Goal: Task Accomplishment & Management: Complete application form

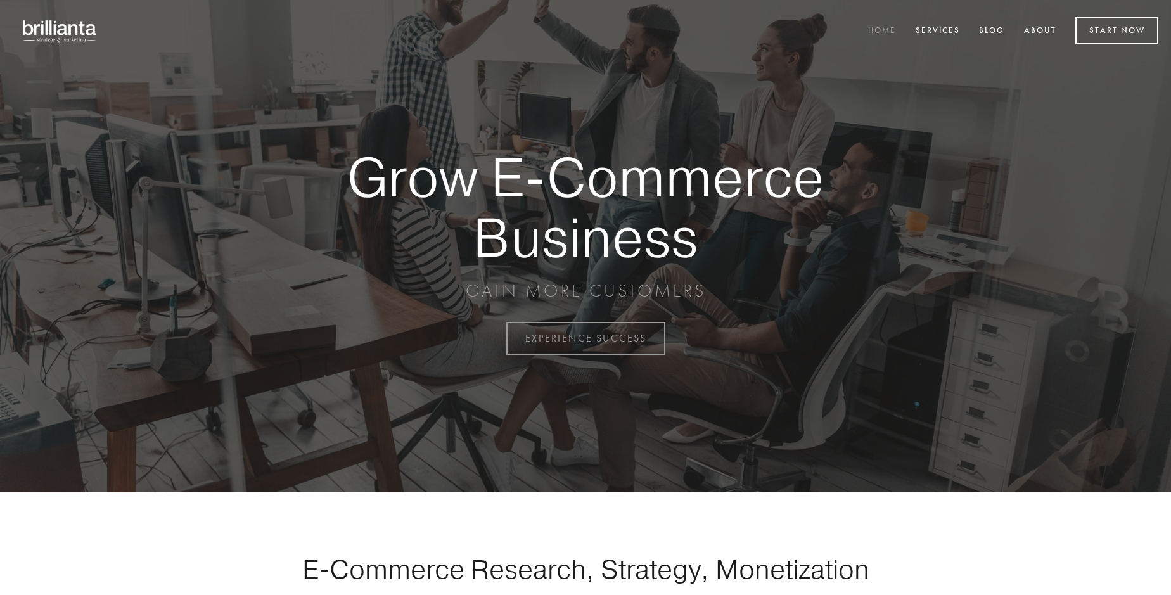
scroll to position [3321, 0]
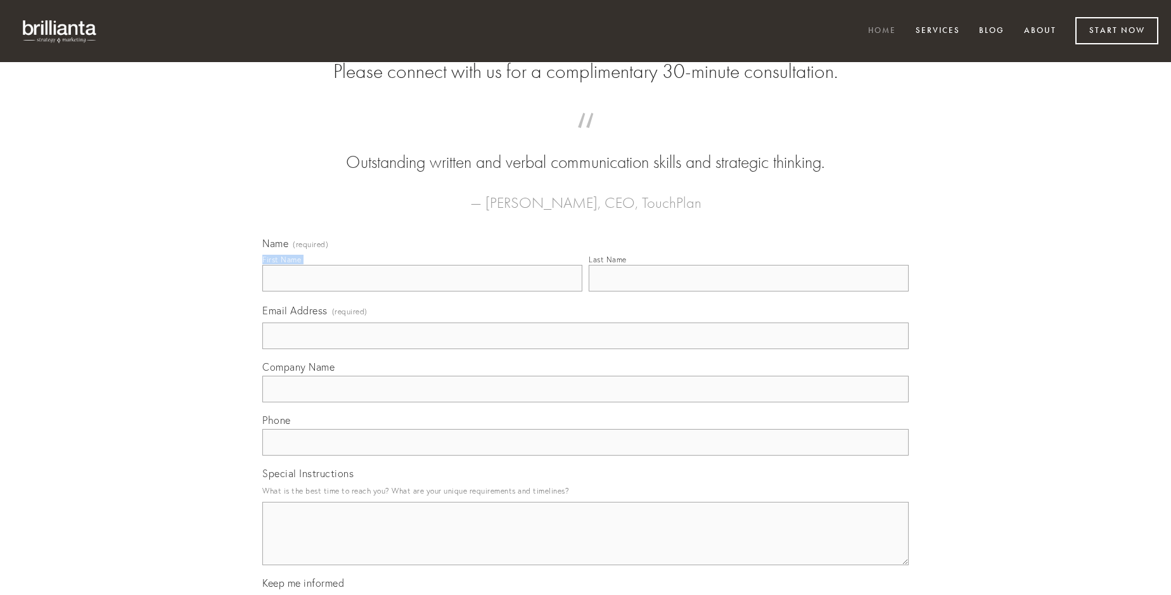
type input "[PERSON_NAME]"
click at [748, 291] on input "Last Name" at bounding box center [749, 278] width 320 height 27
type input "[PERSON_NAME]"
click at [585, 349] on input "Email Address (required)" at bounding box center [585, 335] width 646 height 27
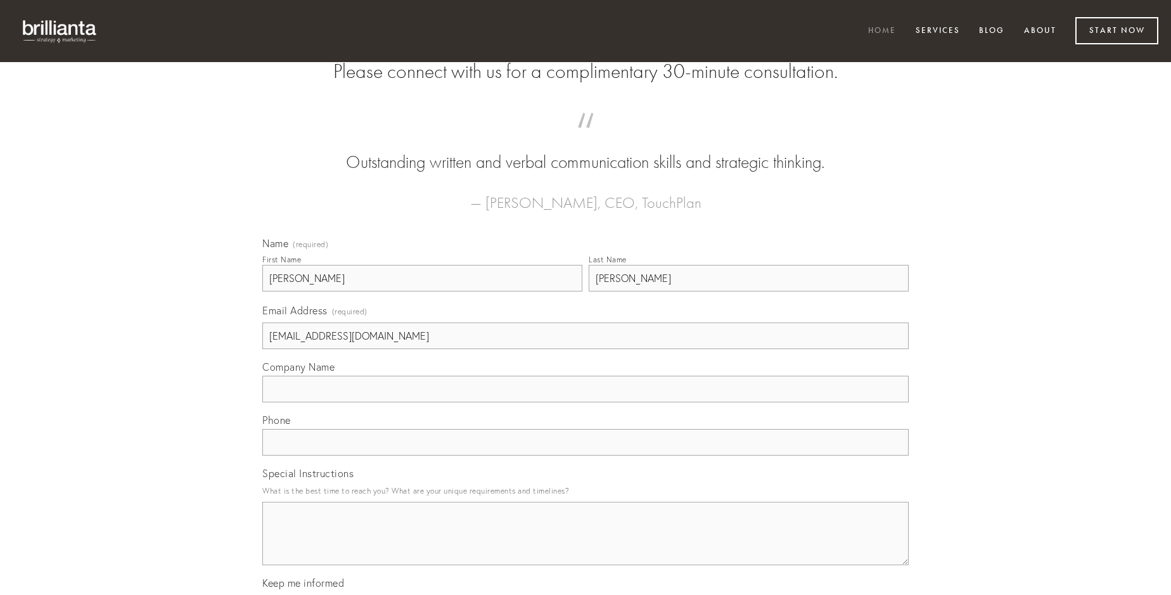
type input "[EMAIL_ADDRESS][DOMAIN_NAME]"
click at [585, 402] on input "Company Name" at bounding box center [585, 389] width 646 height 27
type input "spectaculum"
click at [585, 456] on input "text" at bounding box center [585, 442] width 646 height 27
click at [585, 545] on textarea "Special Instructions" at bounding box center [585, 533] width 646 height 63
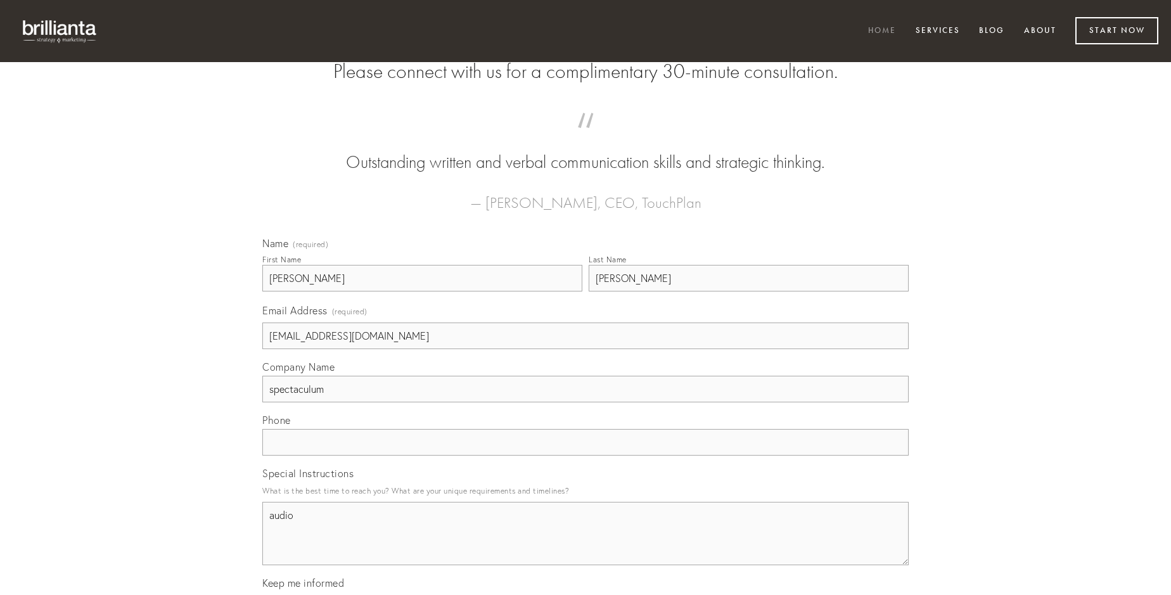
type textarea "audio"
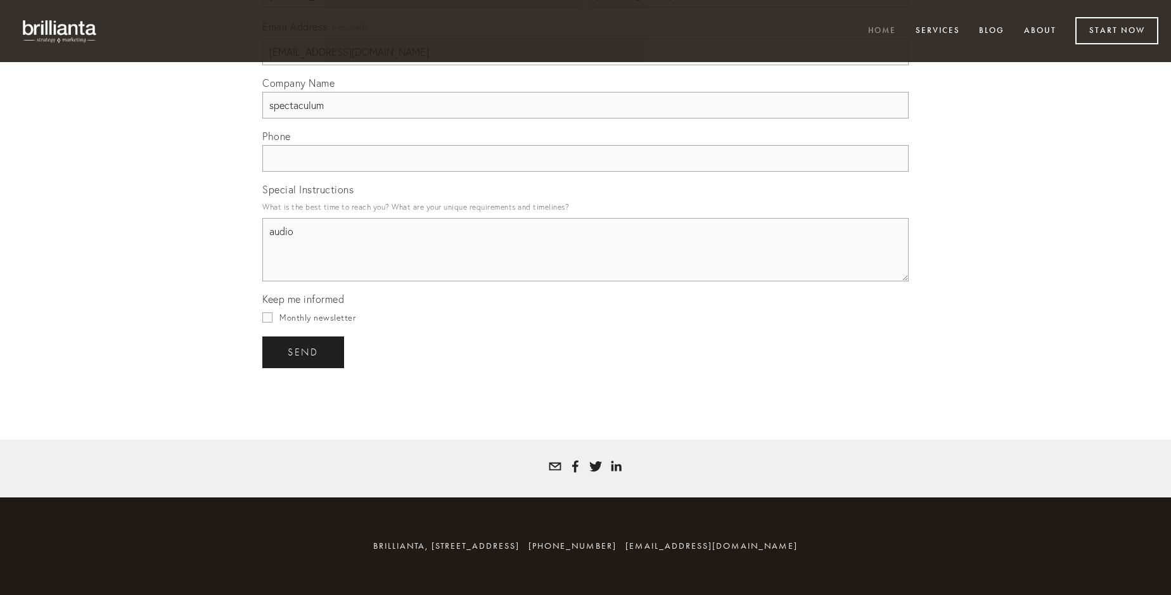
click at [304, 352] on span "send" at bounding box center [303, 352] width 31 height 11
